Goal: Information Seeking & Learning: Understand process/instructions

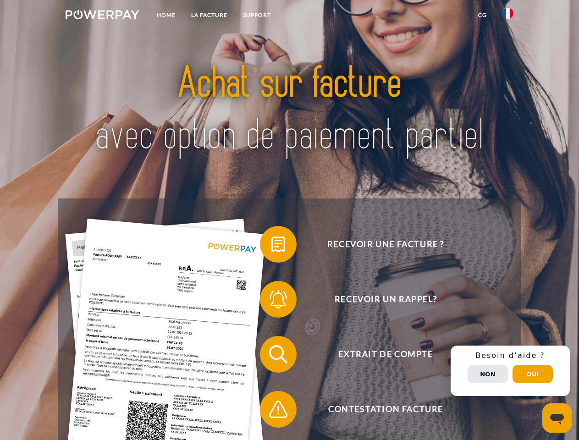
click at [102, 16] on img at bounding box center [103, 14] width 74 height 9
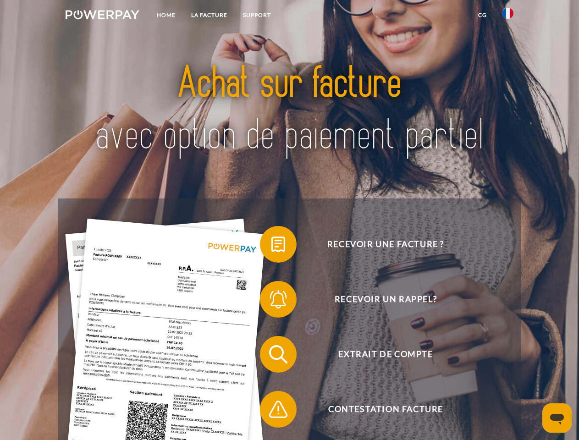
click at [508, 16] on img at bounding box center [507, 13] width 11 height 11
click at [482, 15] on link "CG" at bounding box center [482, 15] width 24 height 16
click at [271, 246] on span at bounding box center [265, 244] width 46 height 46
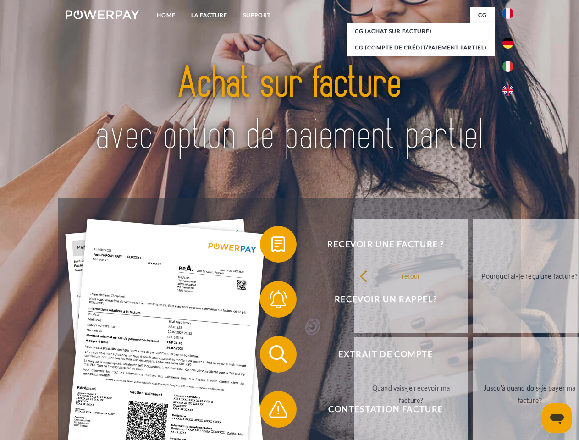
click at [271, 301] on div "Recevoir une facture ? Recevoir un rappel? Extrait de compte retour" at bounding box center [289, 381] width 463 height 367
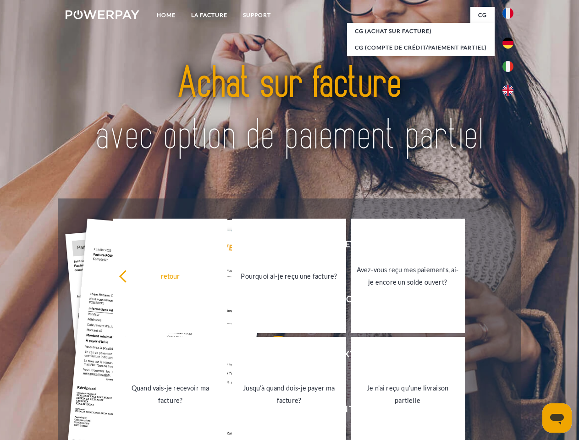
click at [271, 356] on link "Jusqu'à quand dois-je payer ma facture?" at bounding box center [289, 394] width 114 height 115
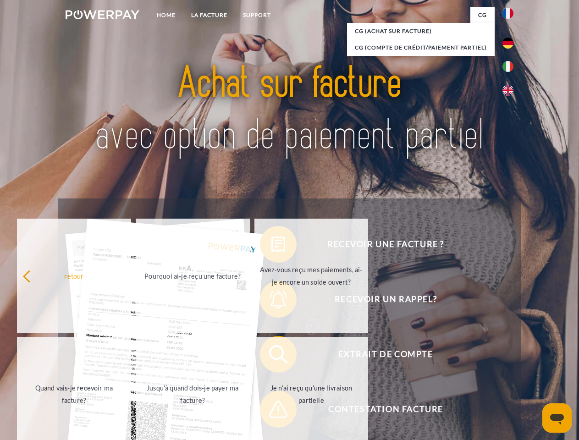
click at [271, 411] on span at bounding box center [265, 409] width 46 height 46
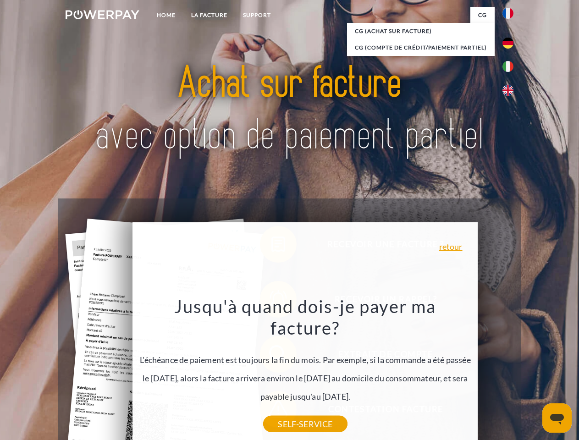
click at [510, 371] on div "Recevoir une facture ? Recevoir un rappel? Extrait de compte retour" at bounding box center [289, 381] width 463 height 367
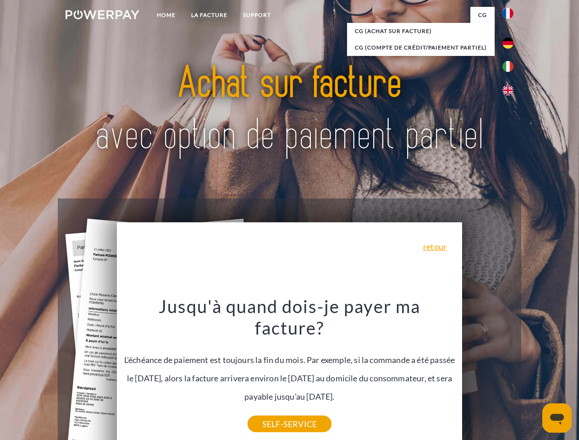
click at [488, 373] on span "Extrait de compte" at bounding box center [385, 354] width 225 height 37
click at [533, 374] on header "Home LA FACTURE Support" at bounding box center [289, 316] width 579 height 633
